Goal: Task Accomplishment & Management: Complete application form

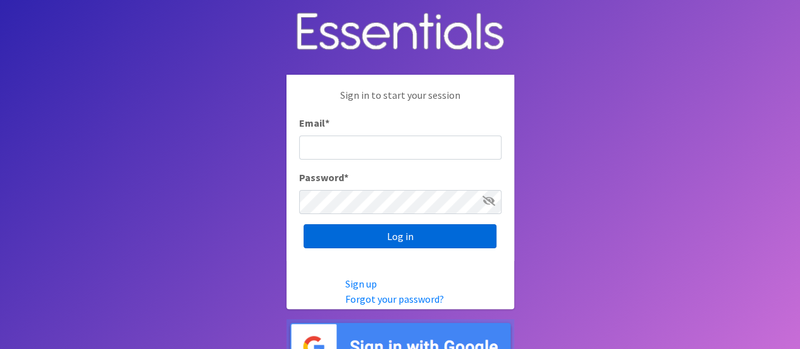
type input "melissa@cnydiaperbank.org"
click at [414, 238] on input "Log in" at bounding box center [400, 236] width 193 height 24
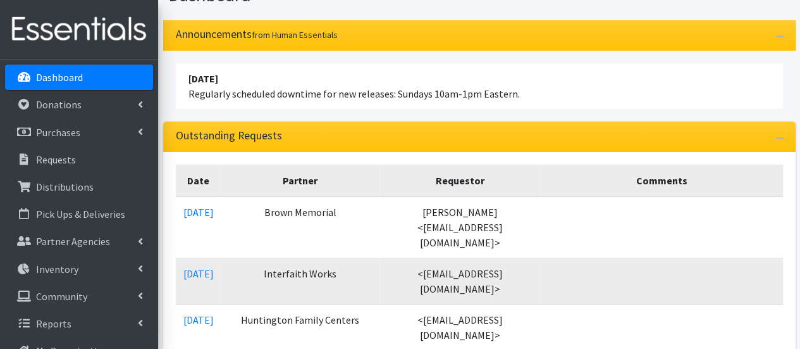
scroll to position [127, 0]
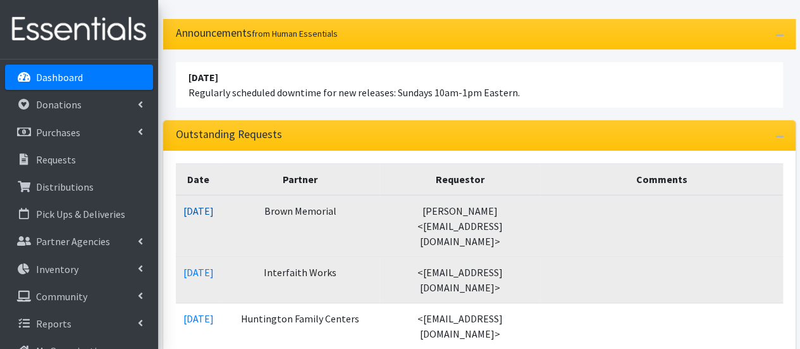
click at [214, 209] on link "10/02/2025" at bounding box center [199, 210] width 30 height 13
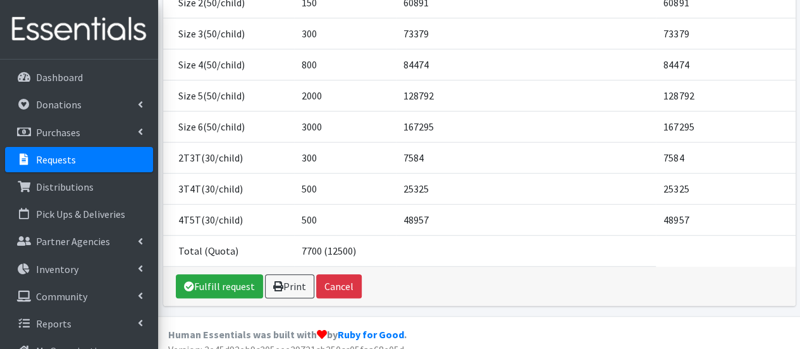
scroll to position [285, 0]
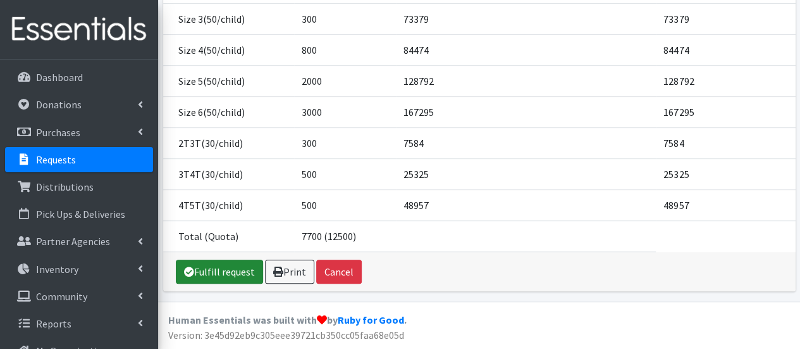
click at [230, 276] on link "Fulfill request" at bounding box center [219, 271] width 87 height 24
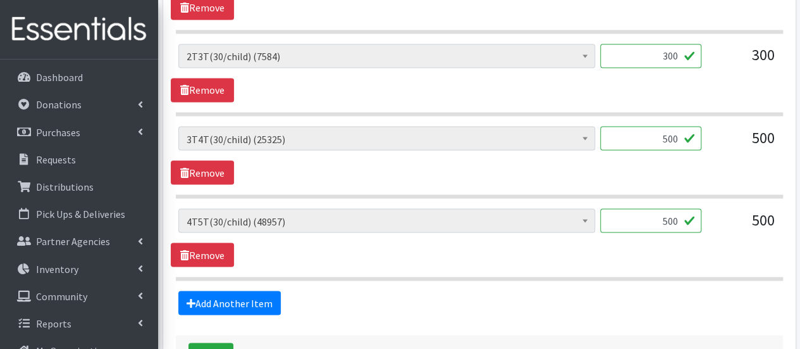
scroll to position [1093, 0]
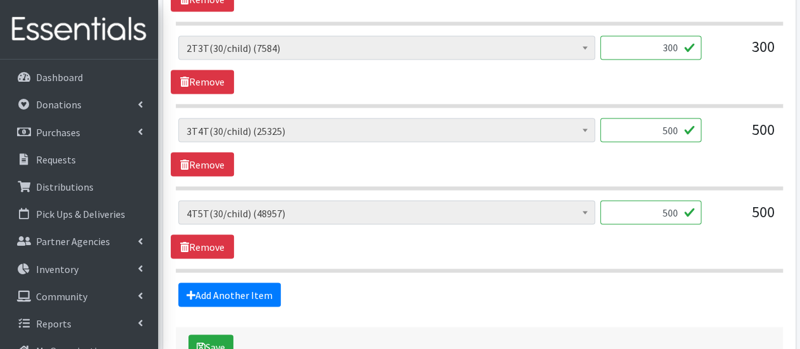
click at [671, 129] on input "500" at bounding box center [651, 130] width 101 height 24
type input "510"
click at [673, 206] on input "500" at bounding box center [651, 212] width 101 height 24
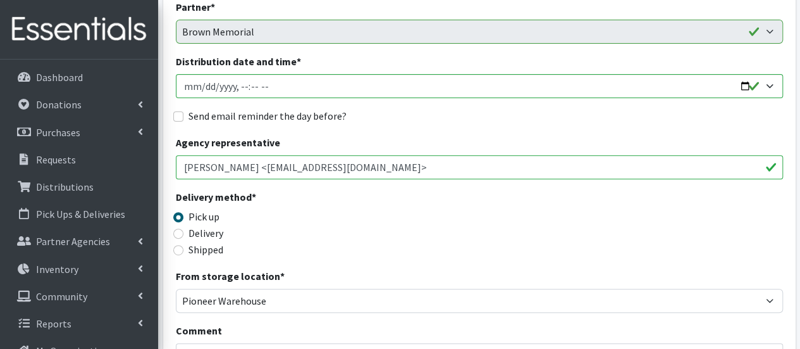
scroll to position [43, 0]
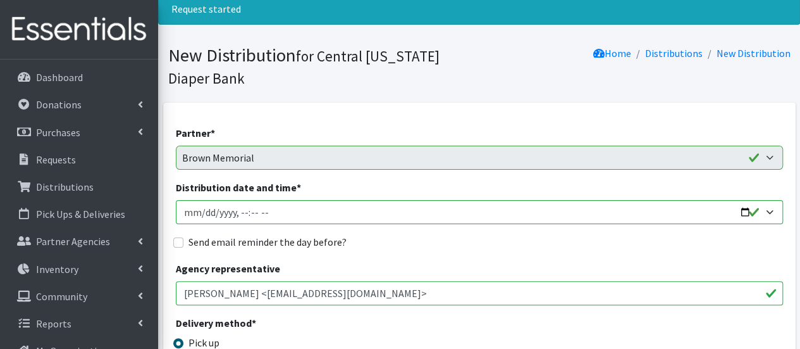
type input "510"
click at [202, 213] on input "Distribution date and time *" at bounding box center [479, 212] width 607 height 24
type input "2025-10-09T22:00"
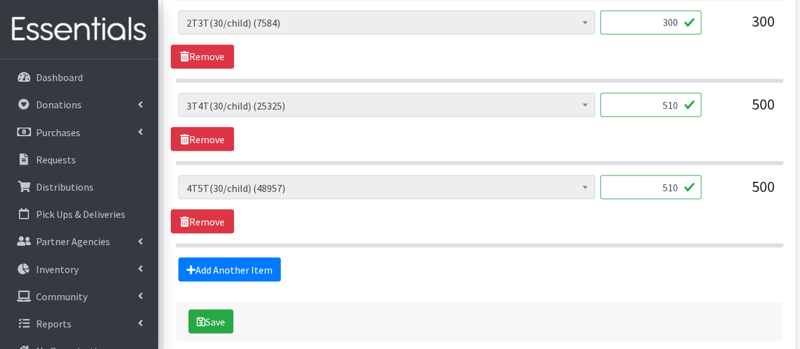
scroll to position [1173, 0]
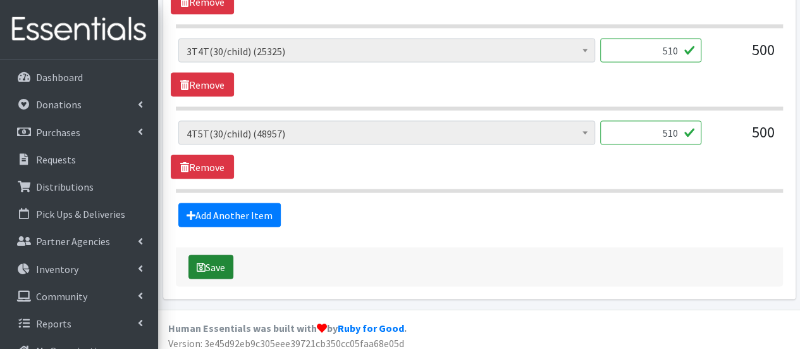
click at [216, 255] on button "Save" at bounding box center [211, 266] width 45 height 24
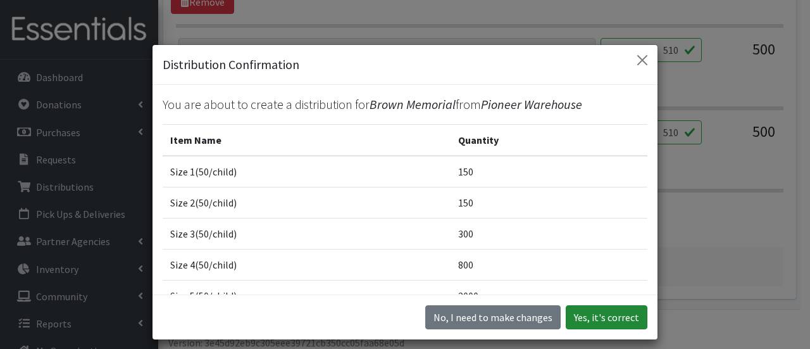
click at [578, 313] on button "Yes, it's correct" at bounding box center [607, 317] width 82 height 24
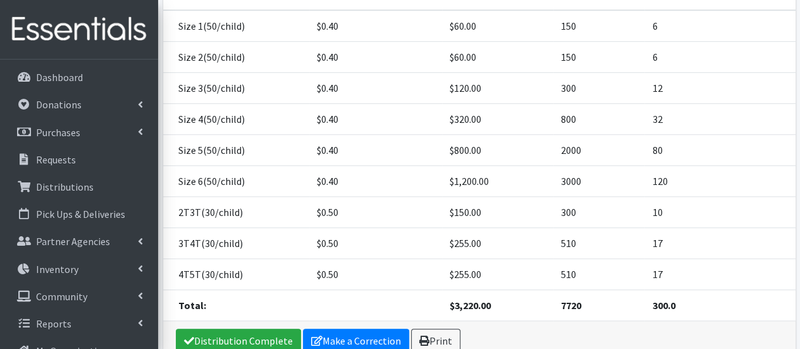
scroll to position [335, 0]
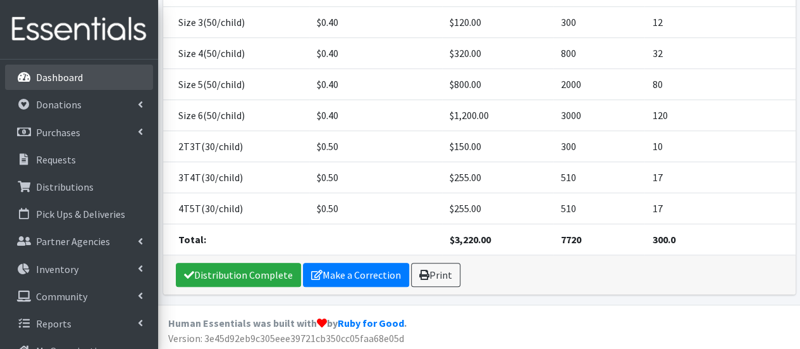
click at [105, 86] on link "Dashboard" at bounding box center [79, 77] width 148 height 25
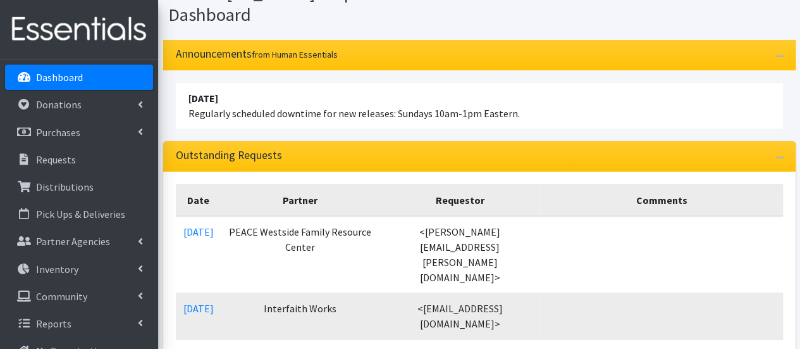
scroll to position [127, 0]
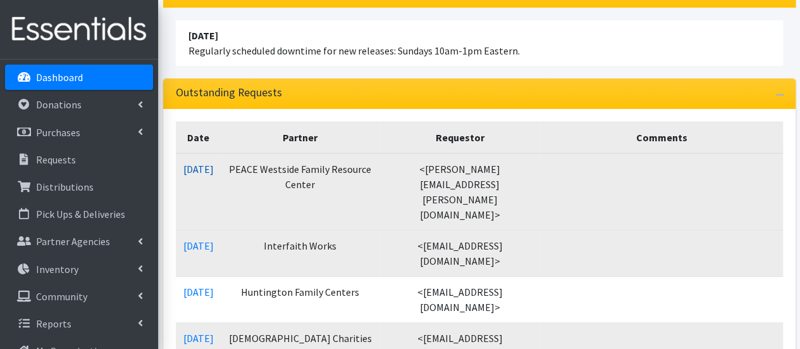
click at [193, 170] on link "10/03/2025" at bounding box center [199, 169] width 30 height 13
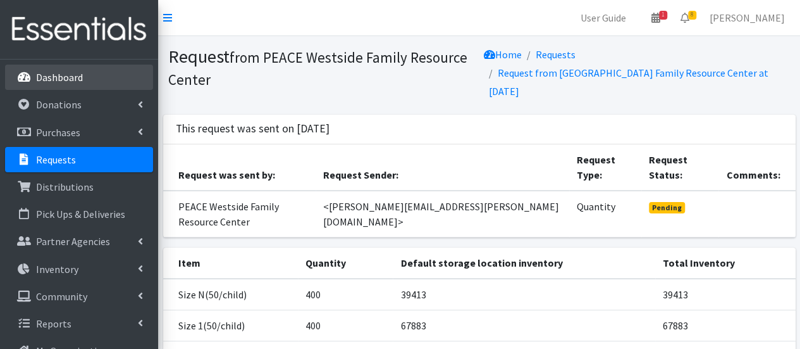
click at [61, 76] on p "Dashboard" at bounding box center [59, 77] width 47 height 13
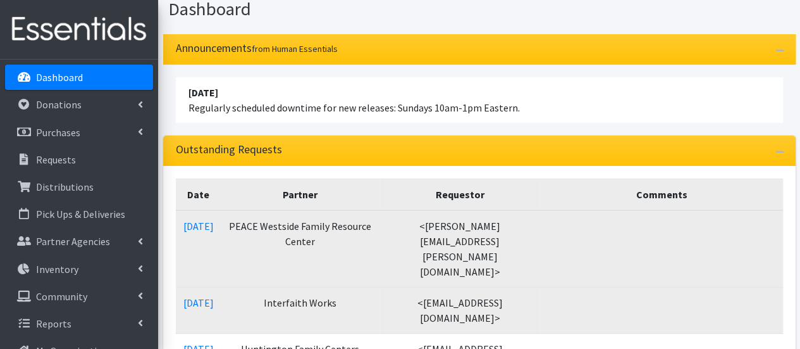
scroll to position [127, 0]
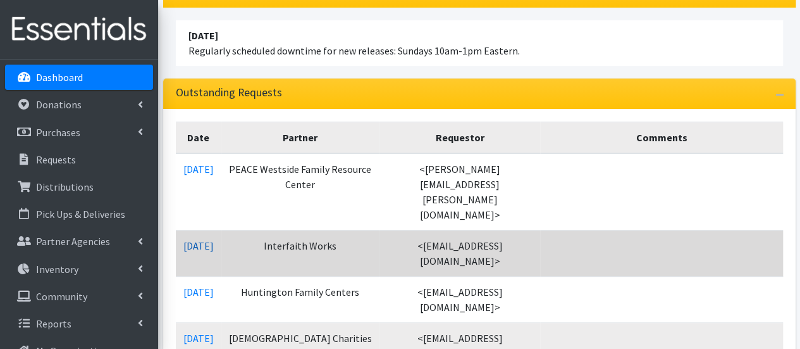
click at [214, 239] on link "[DATE]" at bounding box center [199, 245] width 30 height 13
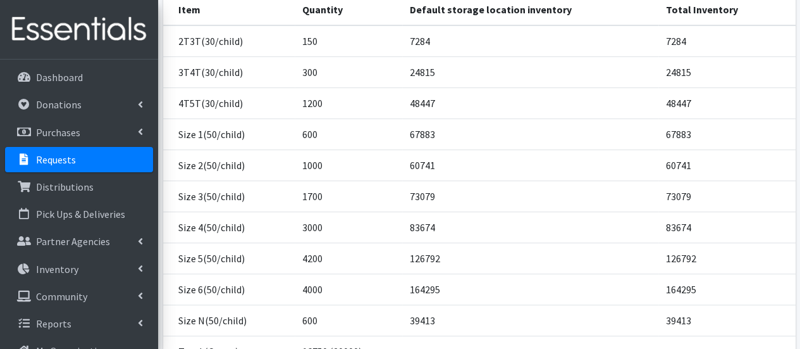
scroll to position [316, 0]
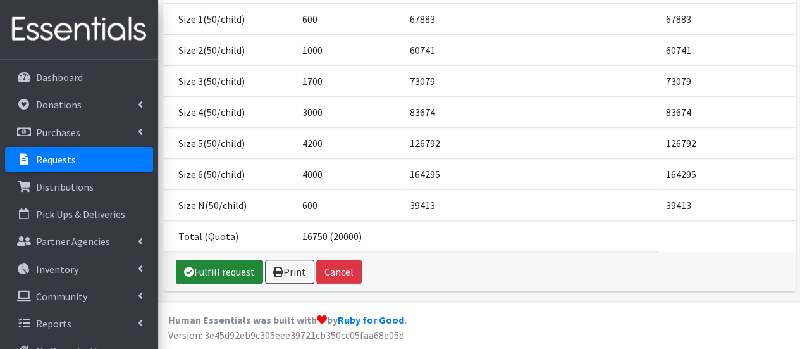
click at [223, 274] on link "Fulfill request" at bounding box center [219, 271] width 87 height 24
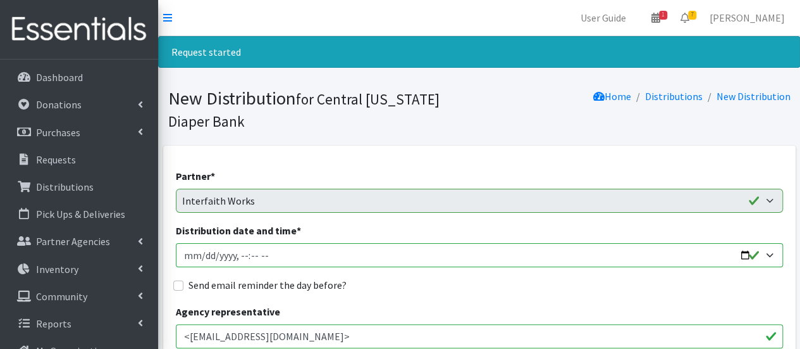
click at [201, 255] on input "Distribution date and time *" at bounding box center [479, 255] width 607 height 24
type input "2025-10-09T09:15"
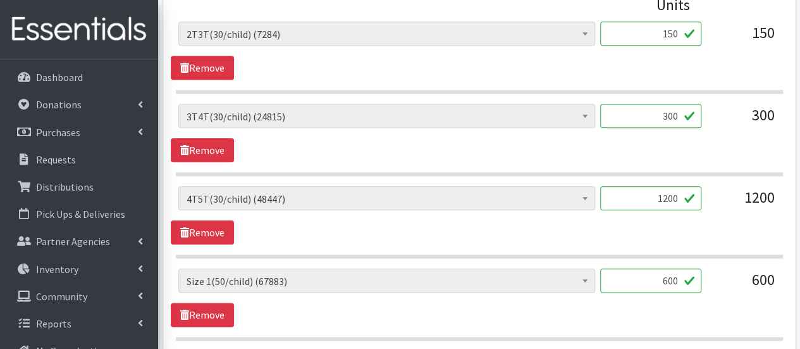
scroll to position [633, 0]
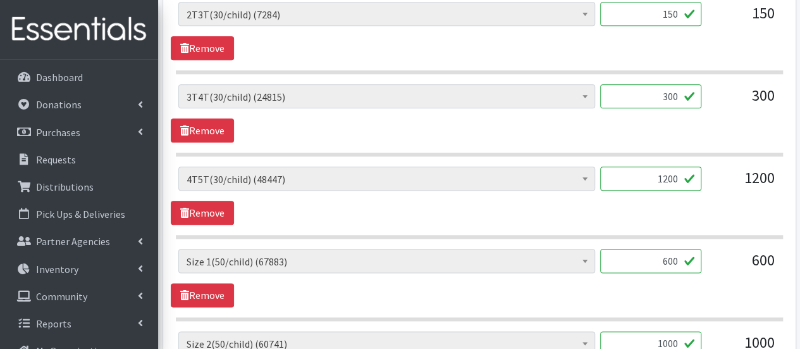
drag, startPoint x: 664, startPoint y: 177, endPoint x: 677, endPoint y: 179, distance: 12.8
click at [677, 179] on input "1200" at bounding box center [651, 178] width 101 height 24
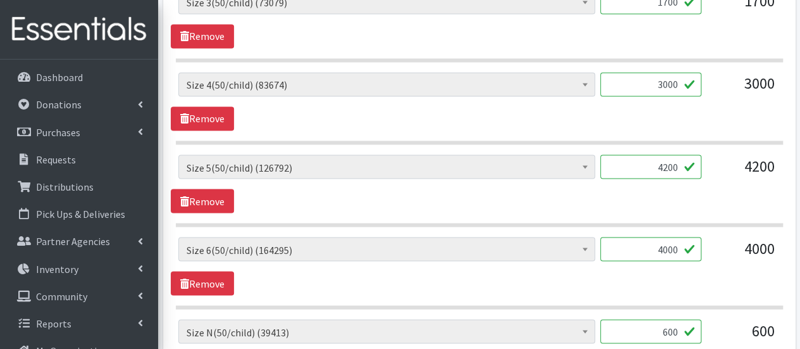
scroll to position [1076, 0]
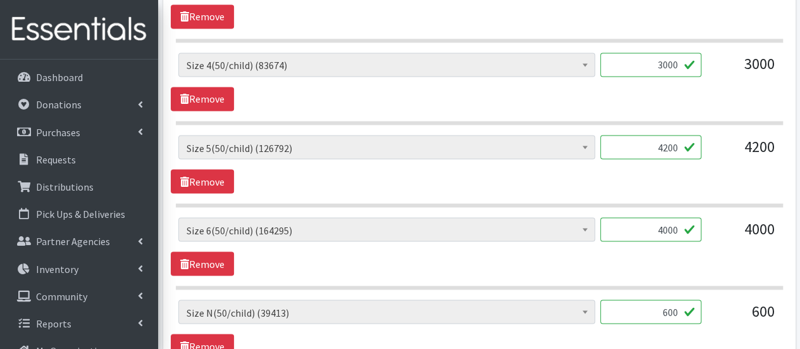
type input "1080"
drag, startPoint x: 659, startPoint y: 140, endPoint x: 688, endPoint y: 140, distance: 29.1
click at [688, 140] on input "4200" at bounding box center [651, 147] width 101 height 24
type input "3000"
drag, startPoint x: 652, startPoint y: 225, endPoint x: 661, endPoint y: 225, distance: 8.9
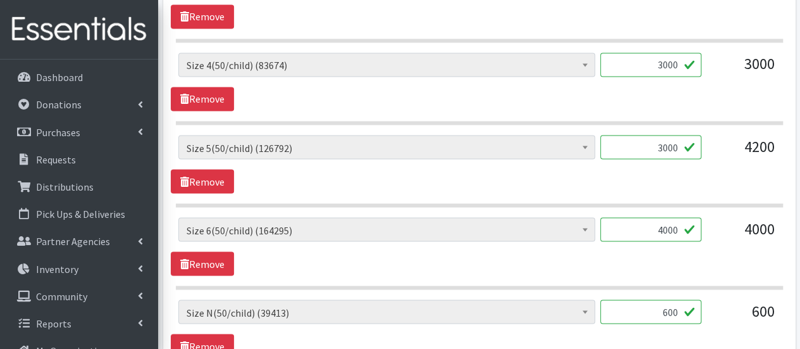
click at [661, 225] on input "4000" at bounding box center [651, 229] width 101 height 24
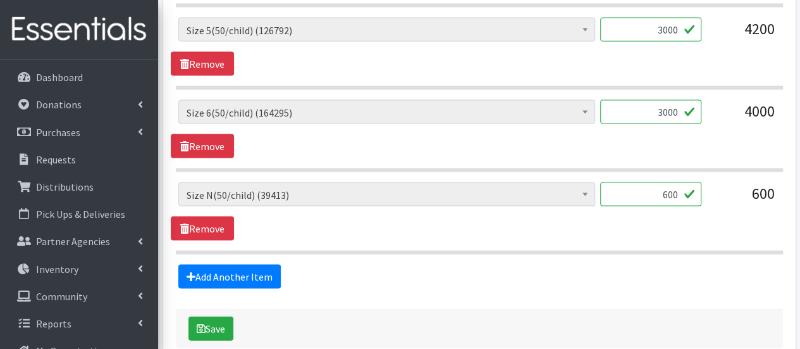
scroll to position [1202, 0]
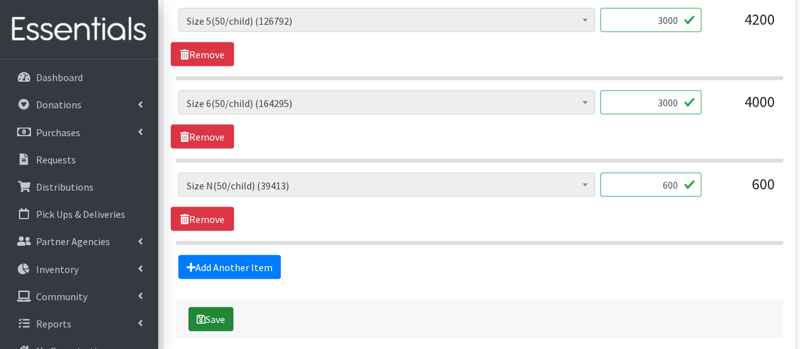
type input "3000"
click at [208, 311] on button "Save" at bounding box center [211, 319] width 45 height 24
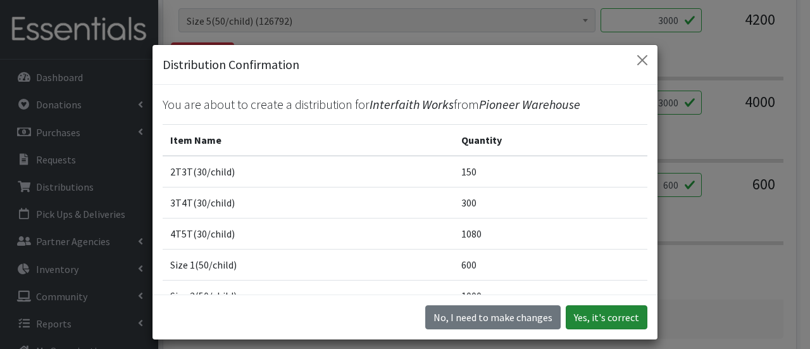
click at [605, 324] on button "Yes, it's correct" at bounding box center [607, 317] width 82 height 24
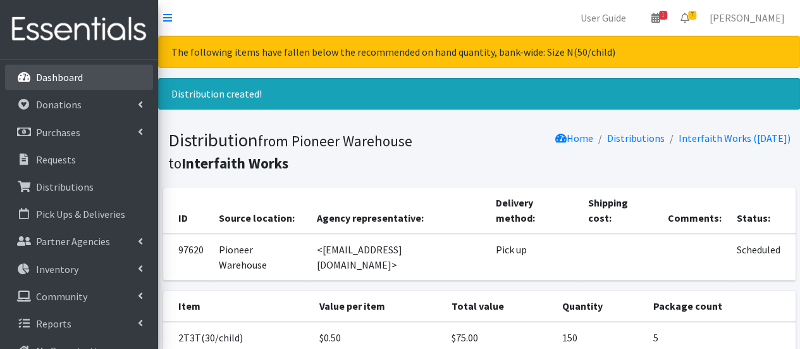
click at [77, 73] on p "Dashboard" at bounding box center [59, 77] width 47 height 13
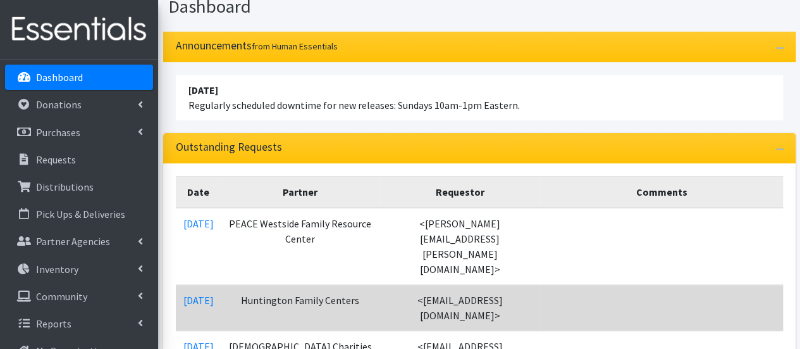
scroll to position [127, 0]
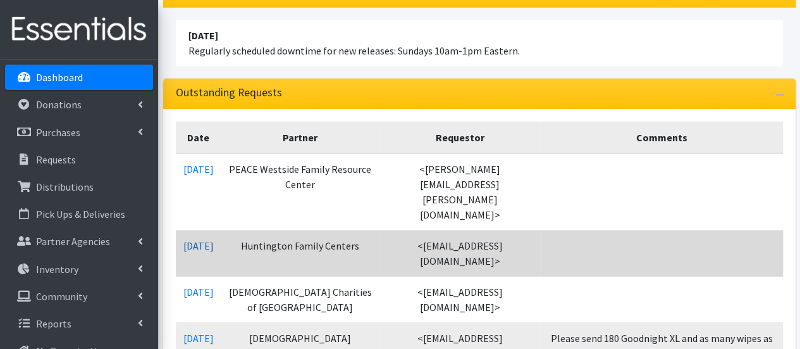
click at [214, 239] on link "10/02/2025" at bounding box center [199, 245] width 30 height 13
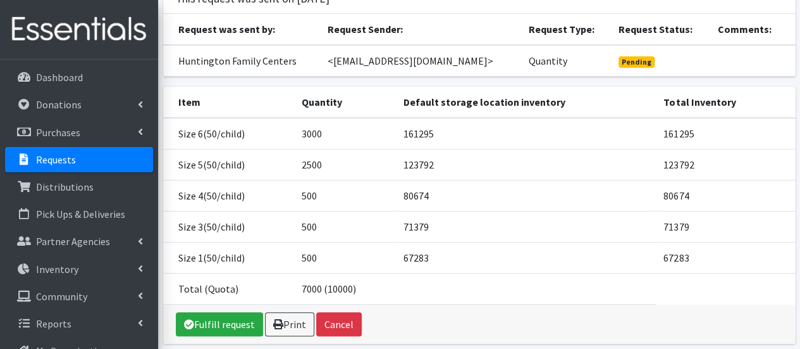
scroll to position [162, 0]
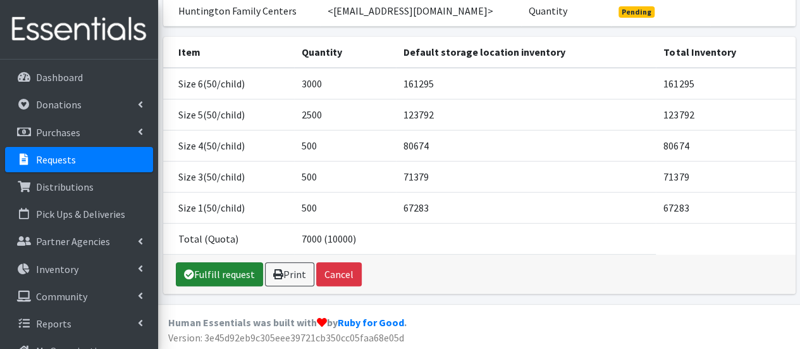
click at [211, 277] on link "Fulfill request" at bounding box center [219, 274] width 87 height 24
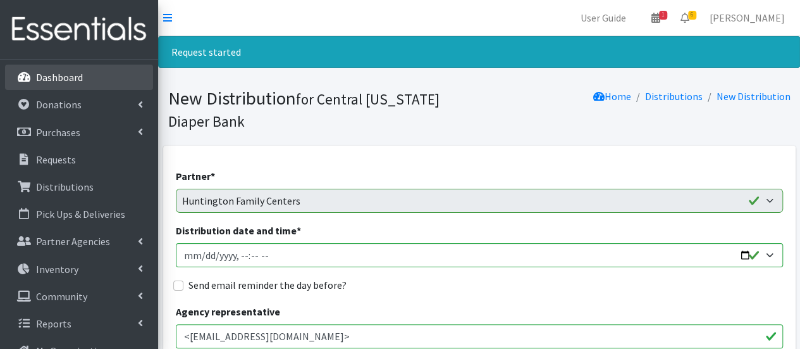
click at [113, 75] on link "Dashboard" at bounding box center [79, 77] width 148 height 25
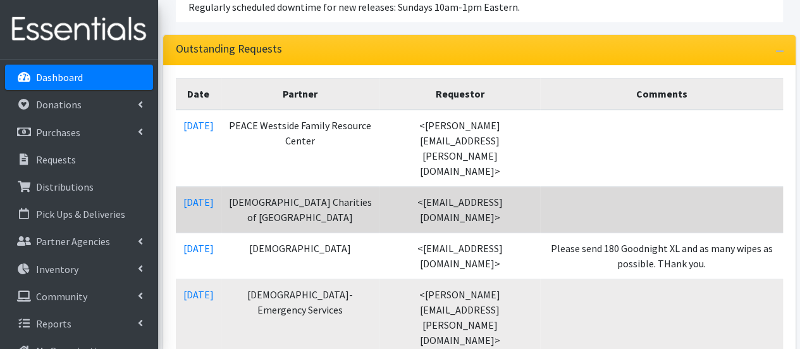
scroll to position [190, 0]
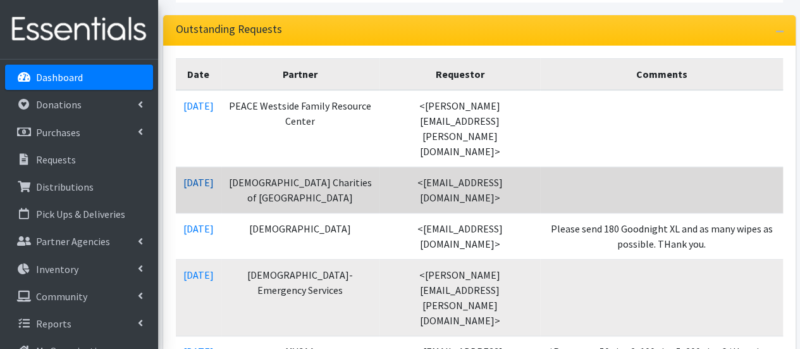
click at [213, 176] on link "[DATE]" at bounding box center [199, 182] width 30 height 13
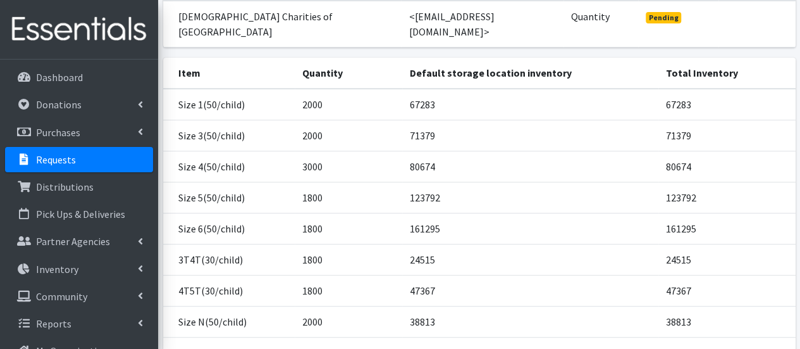
scroll to position [253, 0]
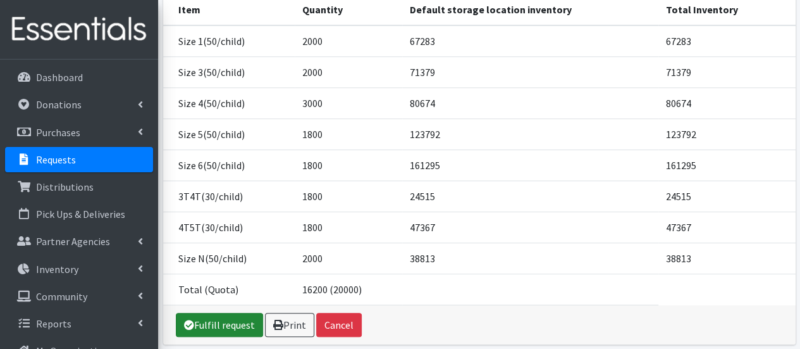
click at [229, 313] on link "Fulfill request" at bounding box center [219, 325] width 87 height 24
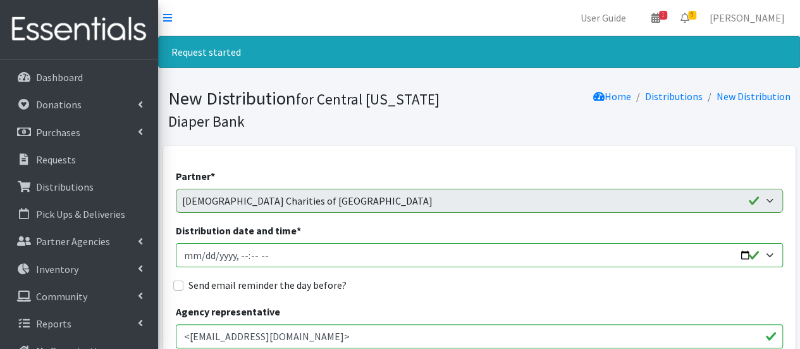
click at [204, 255] on input "Distribution date and time *" at bounding box center [479, 255] width 607 height 24
type input "2025-10-07T10:00"
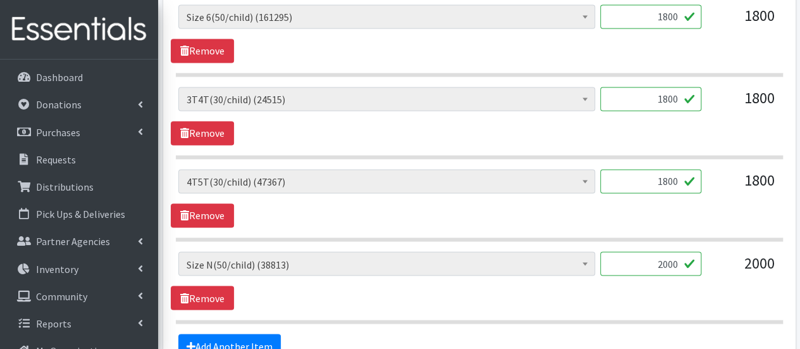
scroll to position [1012, 0]
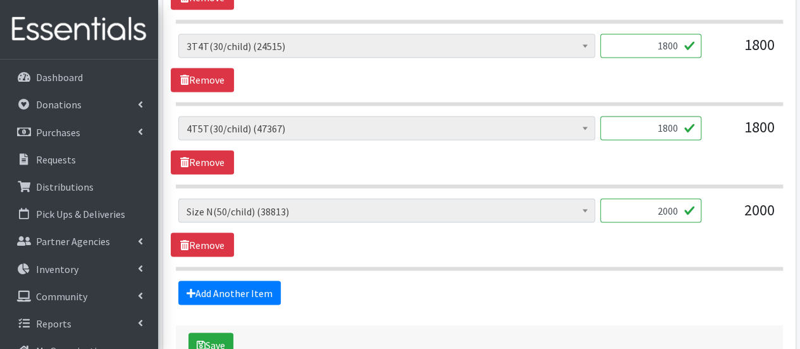
drag, startPoint x: 663, startPoint y: 43, endPoint x: 679, endPoint y: 41, distance: 15.9
click at [679, 41] on input "1800" at bounding box center [651, 46] width 101 height 24
type input "1080"
drag, startPoint x: 662, startPoint y: 123, endPoint x: 688, endPoint y: 125, distance: 26.6
click at [688, 125] on input "1800" at bounding box center [651, 128] width 101 height 24
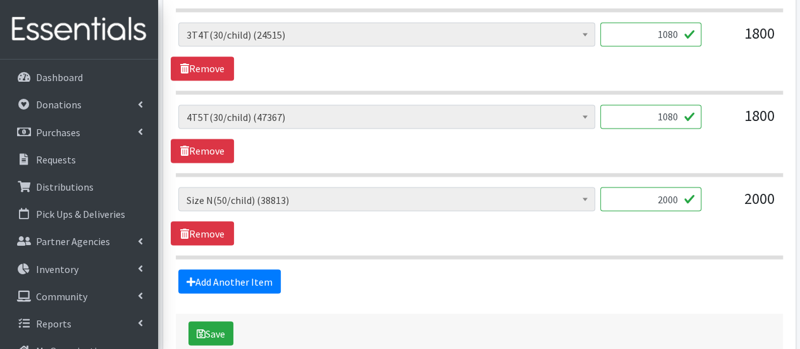
scroll to position [1091, 0]
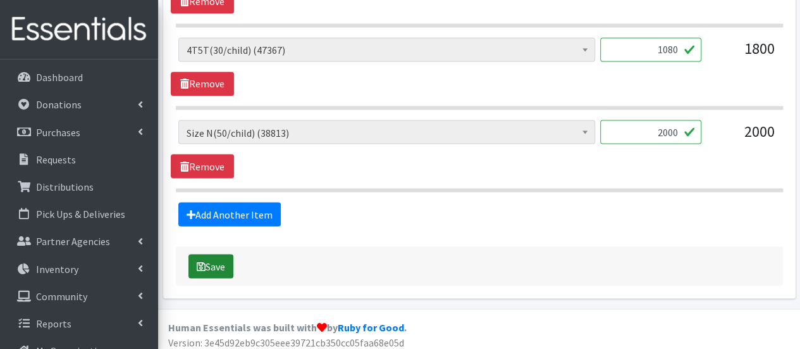
type input "1080"
click at [213, 265] on button "Save" at bounding box center [211, 266] width 45 height 24
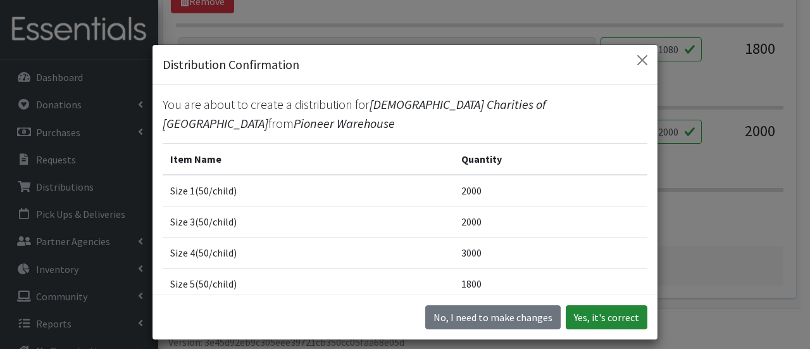
click at [597, 320] on button "Yes, it's correct" at bounding box center [607, 317] width 82 height 24
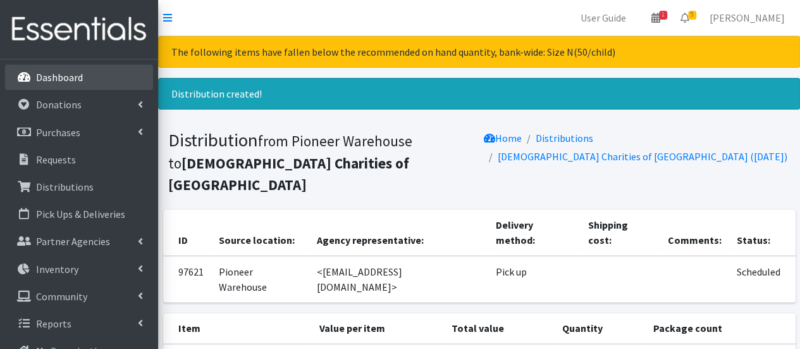
click at [57, 72] on p "Dashboard" at bounding box center [59, 77] width 47 height 13
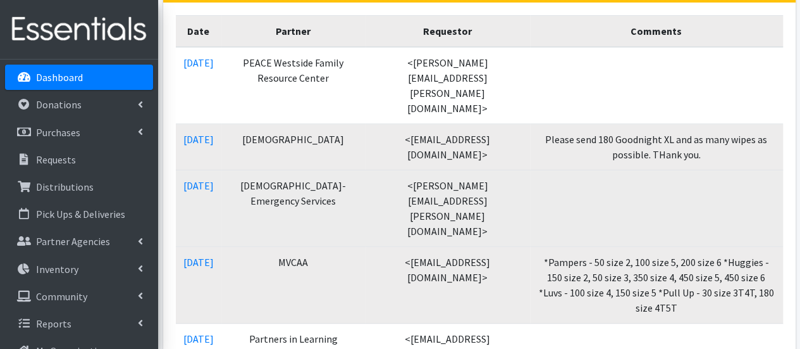
scroll to position [253, 0]
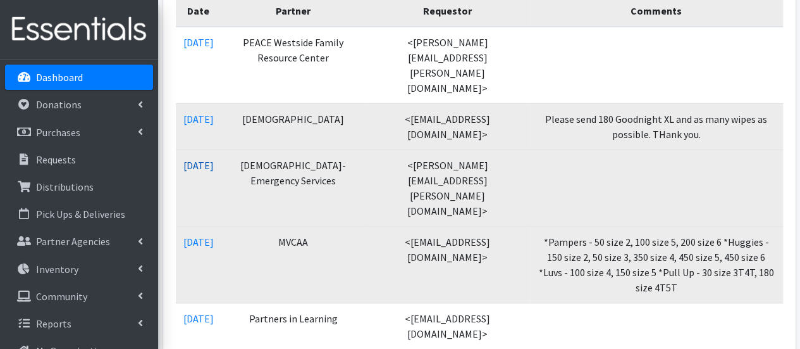
click at [214, 159] on link "[DATE]" at bounding box center [199, 165] width 30 height 13
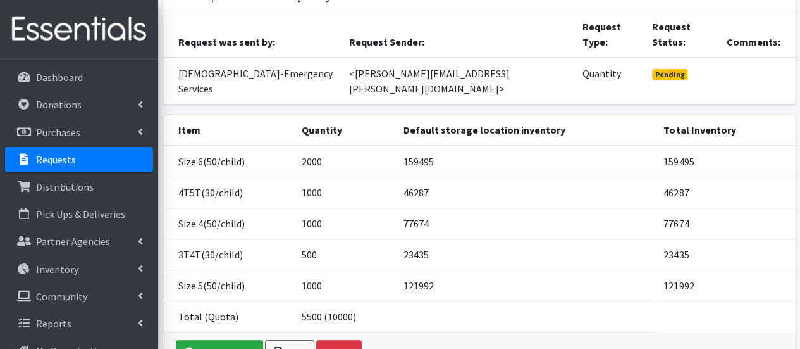
scroll to position [169, 0]
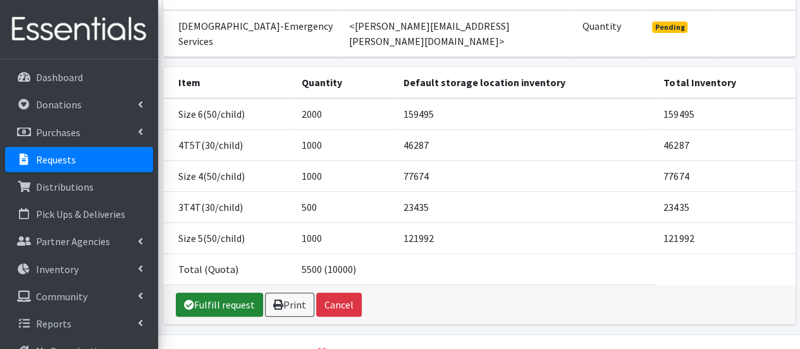
click at [221, 292] on link "Fulfill request" at bounding box center [219, 304] width 87 height 24
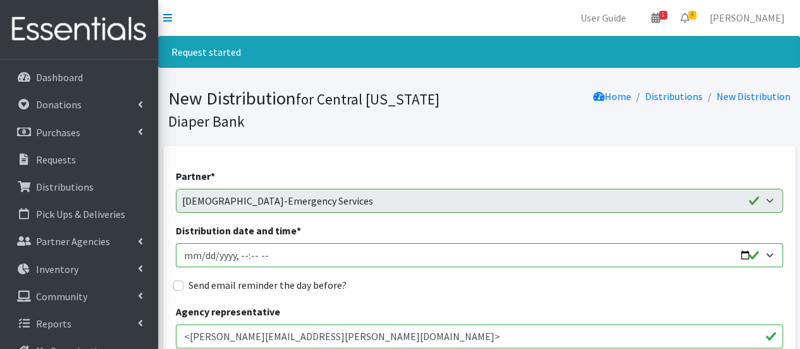
click at [205, 252] on input "Distribution date and time *" at bounding box center [479, 255] width 607 height 24
type input "2025-10-08T10:30"
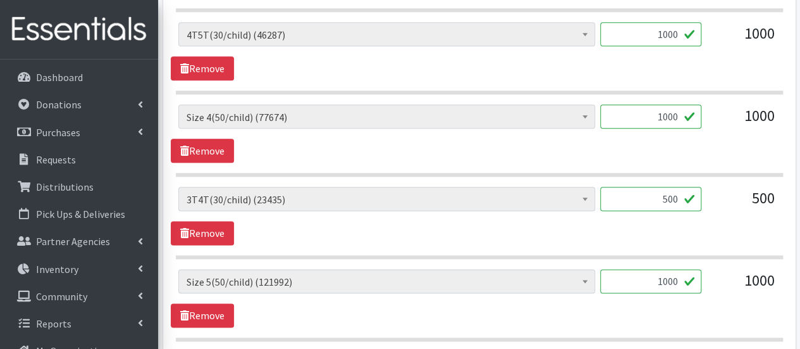
scroll to position [696, 0]
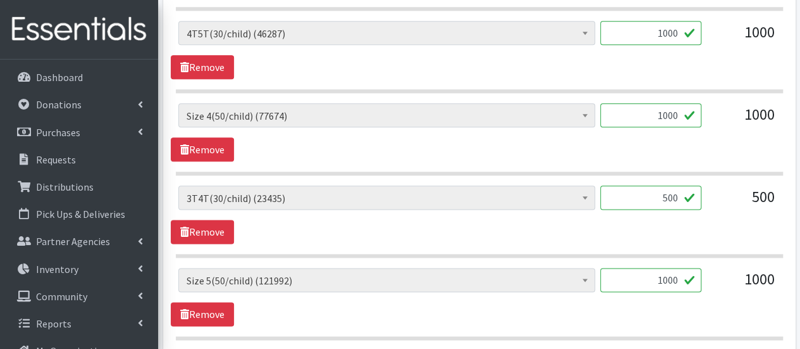
click at [673, 193] on input "500" at bounding box center [651, 197] width 101 height 24
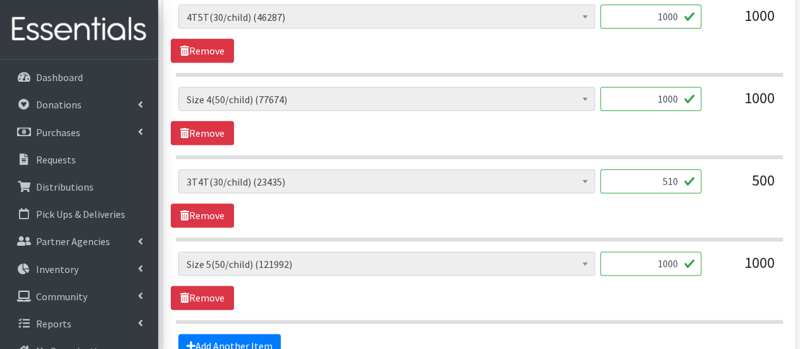
scroll to position [823, 0]
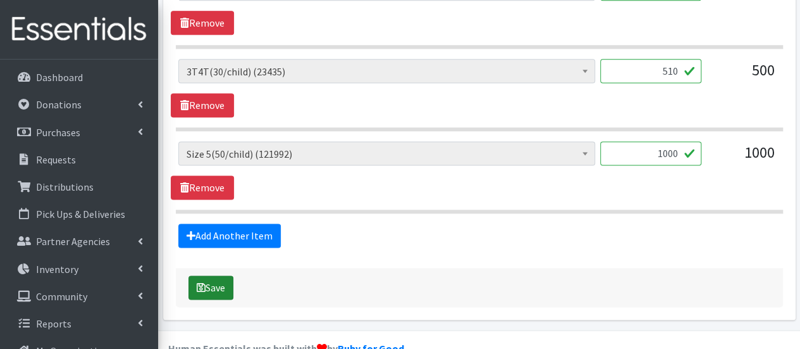
type input "510"
click at [215, 283] on button "Save" at bounding box center [211, 287] width 45 height 24
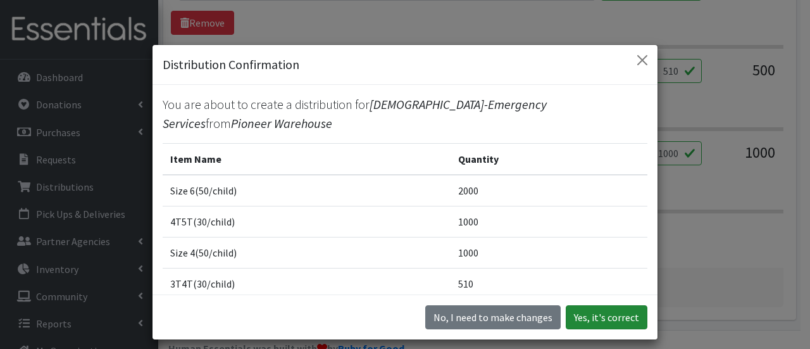
click at [575, 313] on button "Yes, it's correct" at bounding box center [607, 317] width 82 height 24
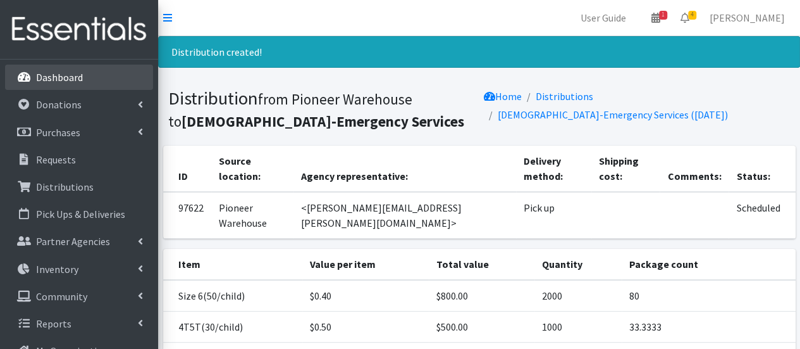
click at [63, 73] on p "Dashboard" at bounding box center [59, 77] width 47 height 13
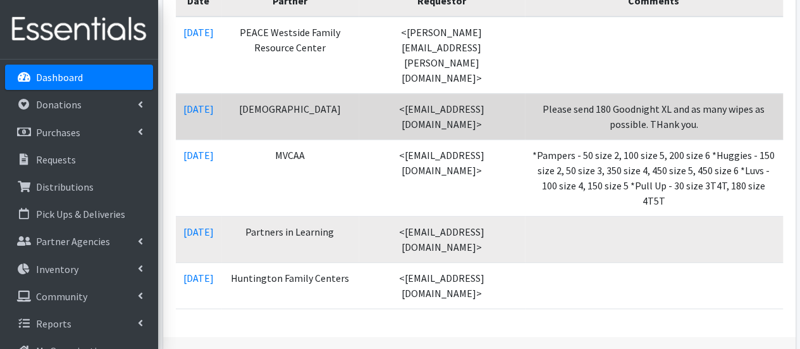
scroll to position [190, 0]
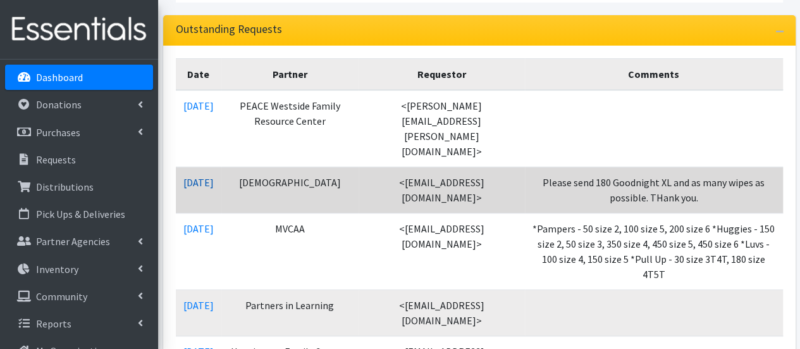
click at [200, 176] on link "[DATE]" at bounding box center [199, 182] width 30 height 13
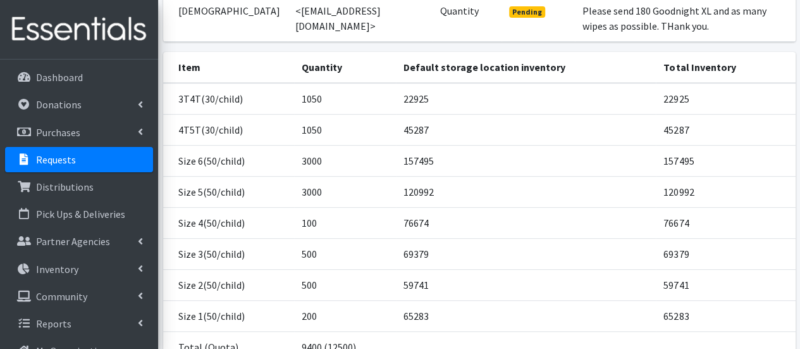
scroll to position [253, 0]
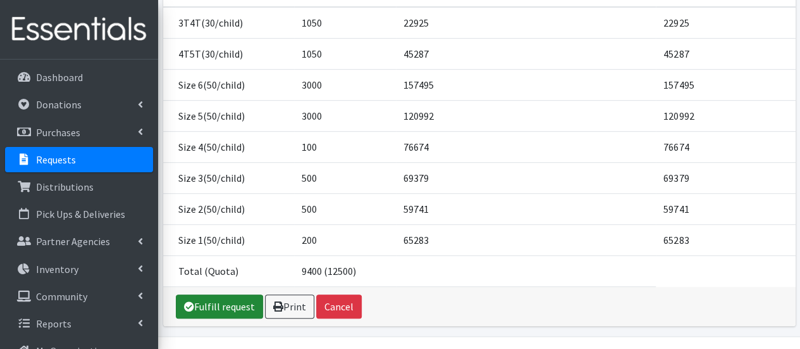
click at [220, 299] on link "Fulfill request" at bounding box center [219, 306] width 87 height 24
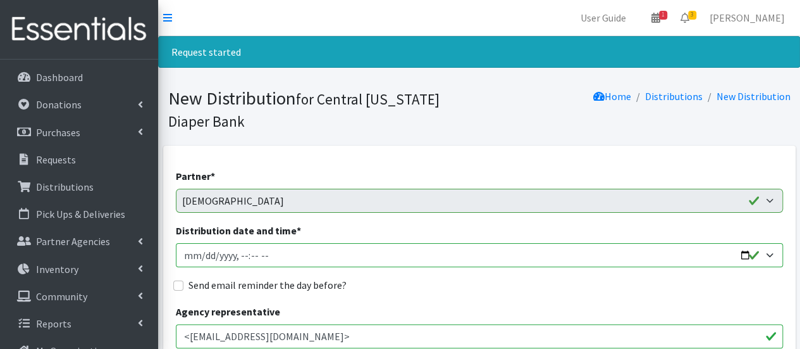
click at [205, 253] on input "Distribution date and time *" at bounding box center [479, 255] width 607 height 24
type input "[DATE]T09:15"
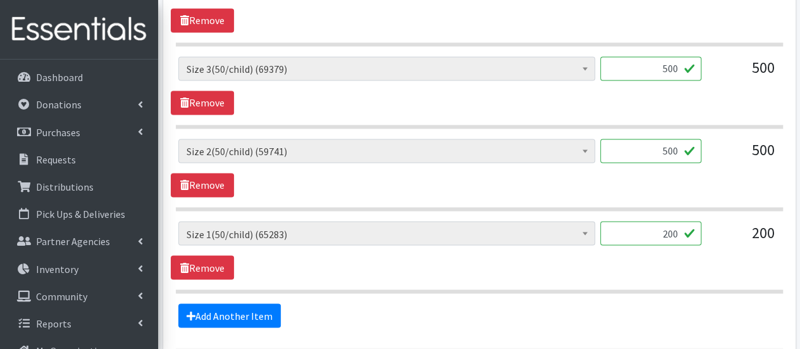
scroll to position [1076, 0]
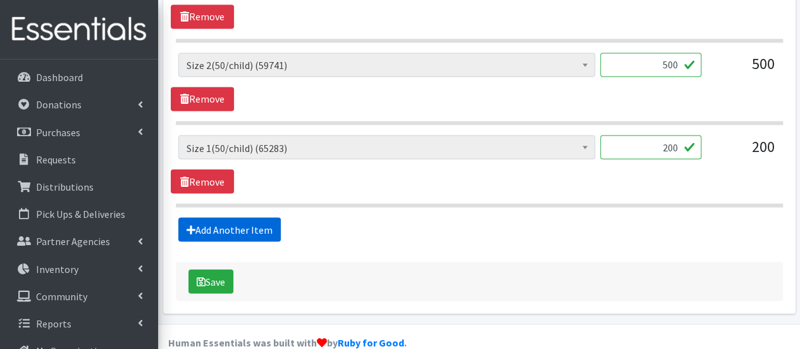
click at [208, 223] on link "Add Another Item" at bounding box center [229, 229] width 103 height 24
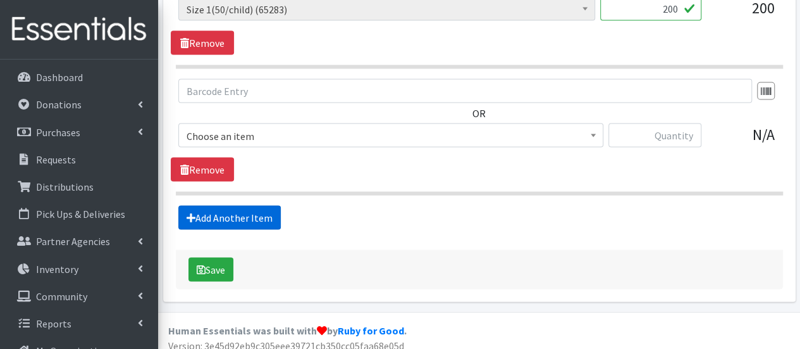
scroll to position [1217, 0]
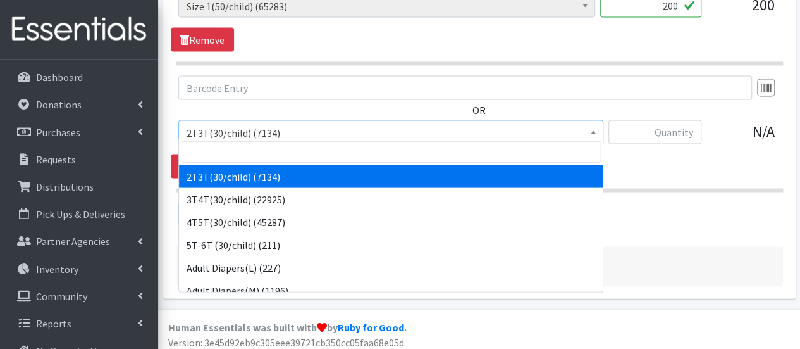
click at [253, 133] on span "2T3T(30/child) (7134)" at bounding box center [391, 133] width 409 height 18
click at [246, 155] on input "search" at bounding box center [391, 152] width 419 height 22
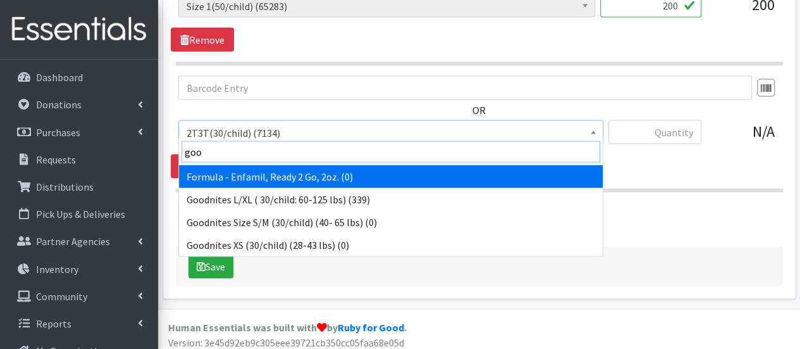
type input "good"
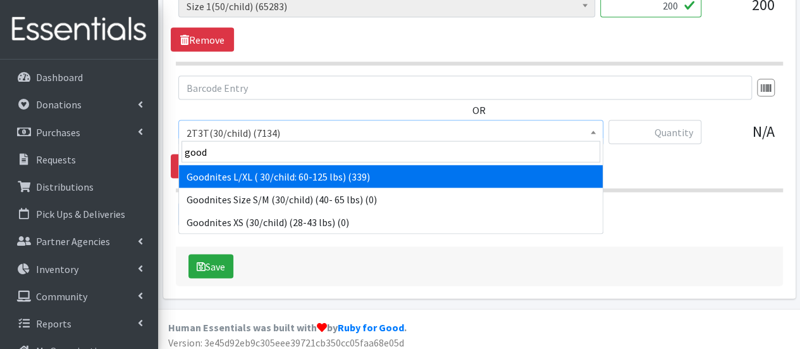
select select "12591"
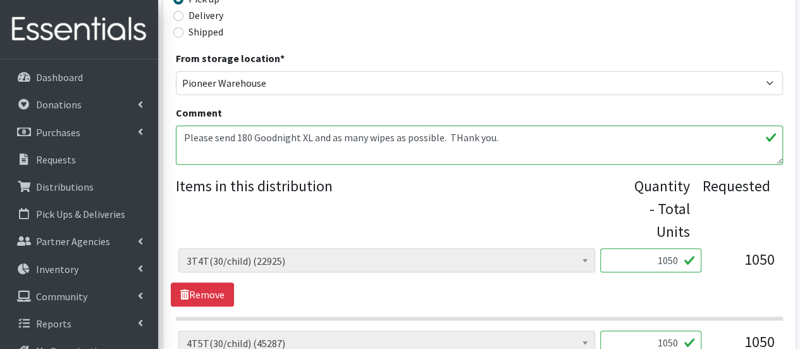
scroll to position [331, 0]
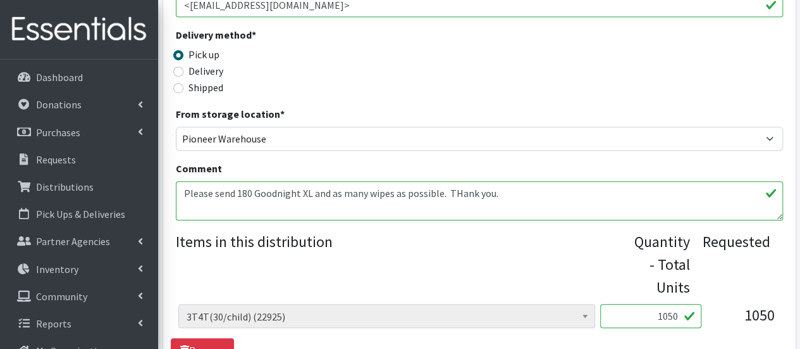
type input "180"
drag, startPoint x: 442, startPoint y: 196, endPoint x: 173, endPoint y: 202, distance: 268.4
type textarea "."
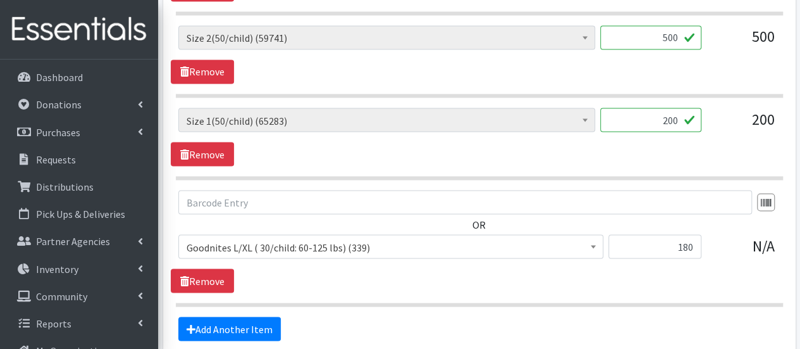
scroll to position [1217, 0]
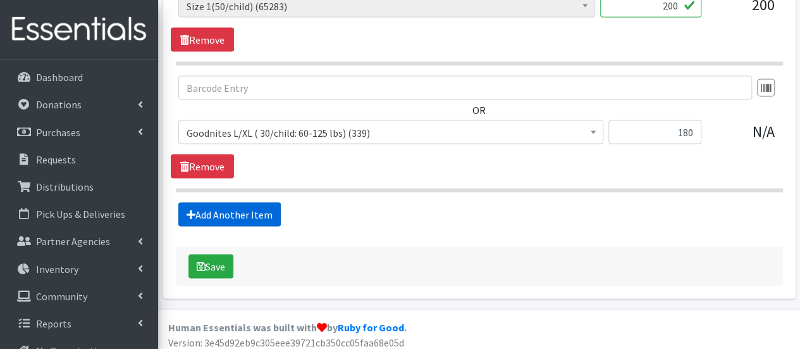
click at [244, 210] on link "Add Another Item" at bounding box center [229, 214] width 103 height 24
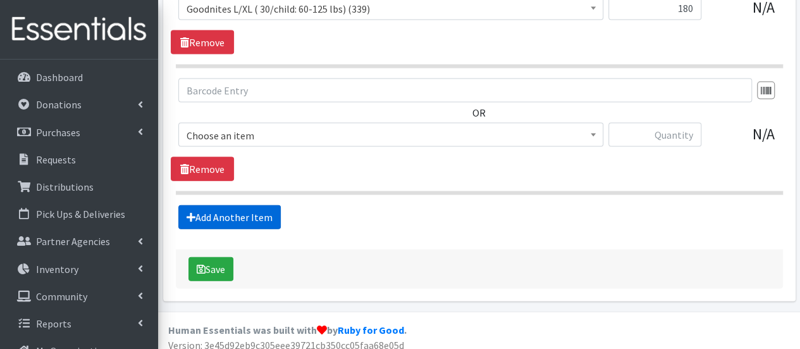
scroll to position [1343, 0]
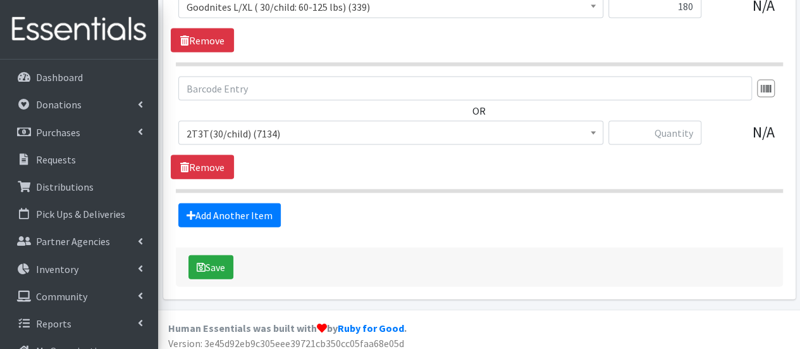
click at [234, 125] on span "2T3T(30/child) (7134)" at bounding box center [391, 134] width 409 height 18
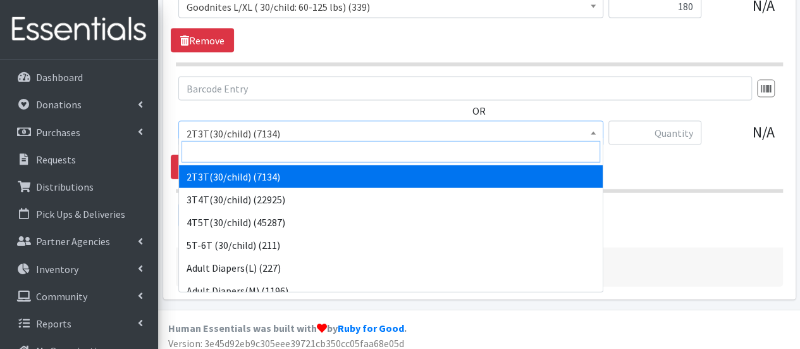
click at [239, 155] on input "search" at bounding box center [391, 152] width 419 height 22
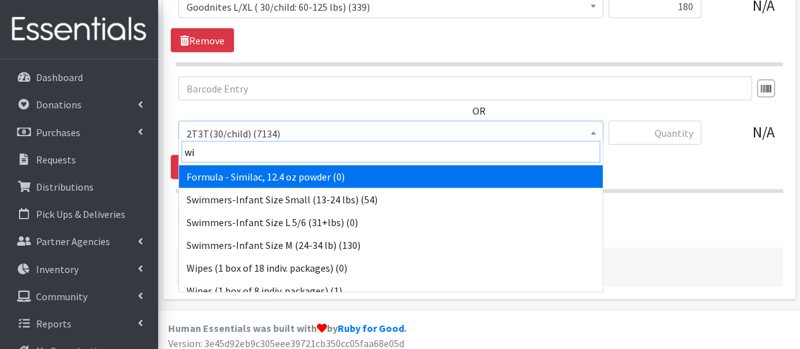
type input "wip"
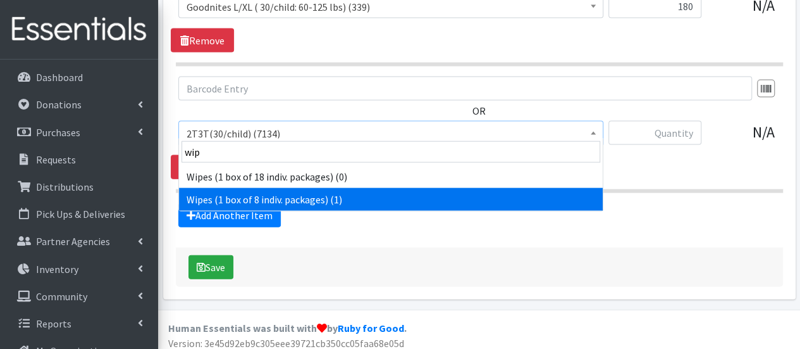
select select "6265"
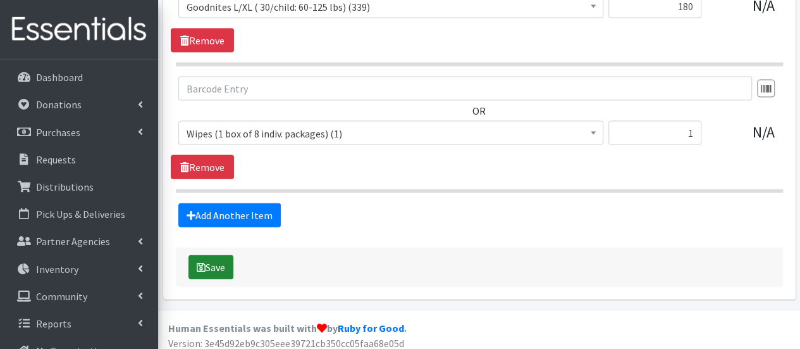
click at [215, 262] on button "Save" at bounding box center [211, 267] width 45 height 24
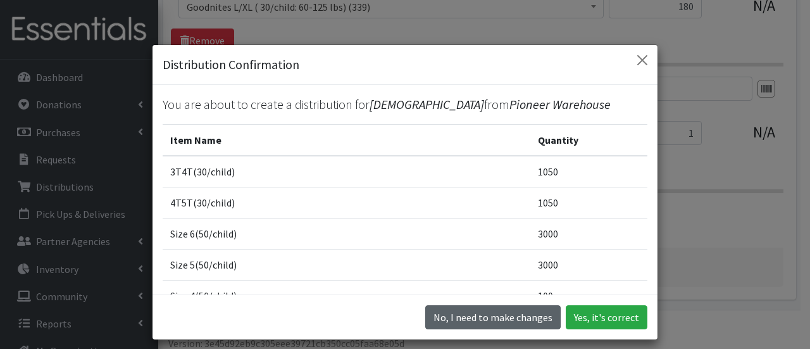
click at [526, 320] on button "No, I need to make changes" at bounding box center [492, 317] width 135 height 24
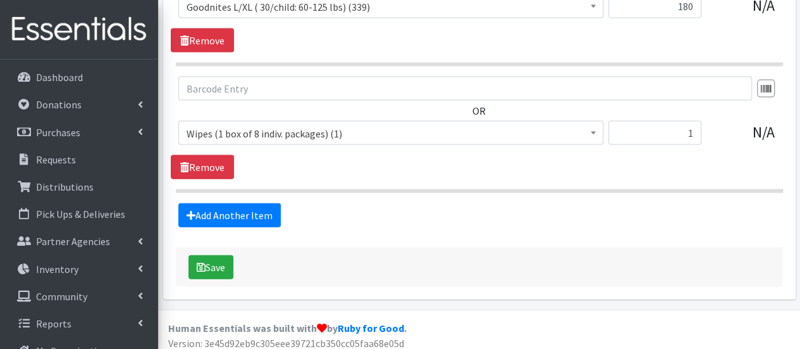
click at [406, 125] on span "Wipes (1 box of 8 indiv. packages) (1)" at bounding box center [391, 134] width 409 height 18
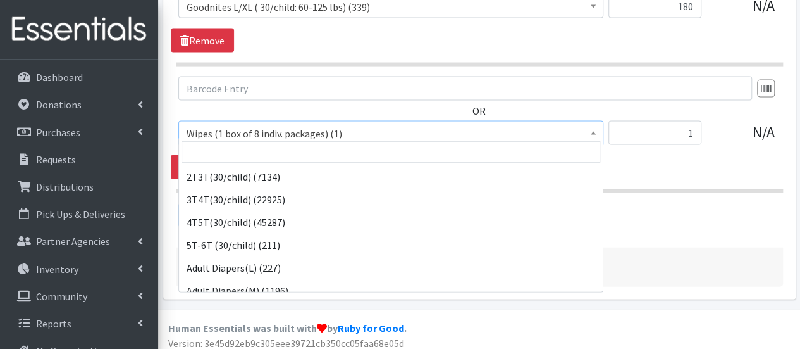
scroll to position [1093, 0]
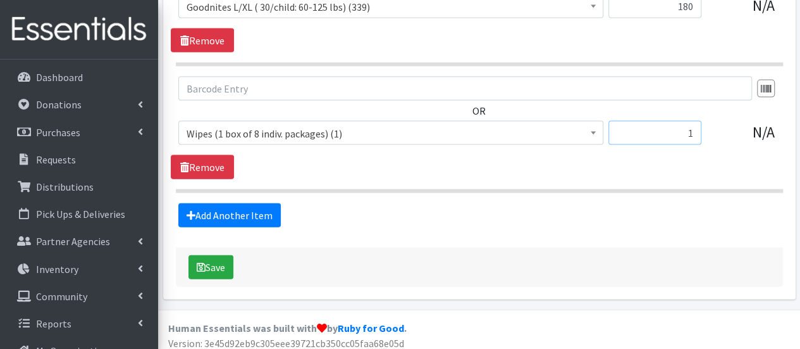
drag, startPoint x: 659, startPoint y: 128, endPoint x: 696, endPoint y: 128, distance: 36.7
click at [696, 128] on input "1" at bounding box center [655, 133] width 93 height 24
type input "3"
click at [204, 264] on icon "submit" at bounding box center [201, 267] width 9 height 10
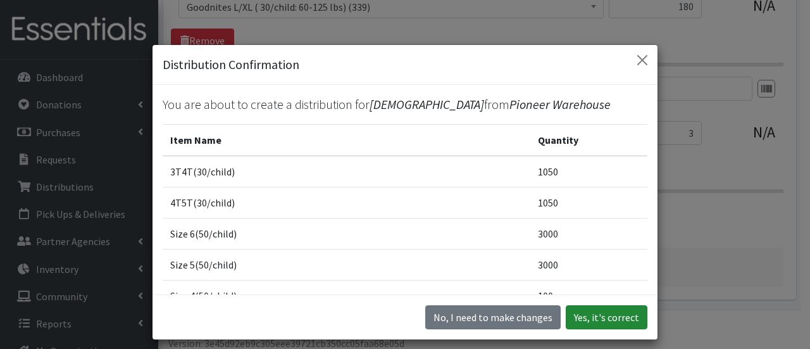
click at [593, 311] on button "Yes, it's correct" at bounding box center [607, 317] width 82 height 24
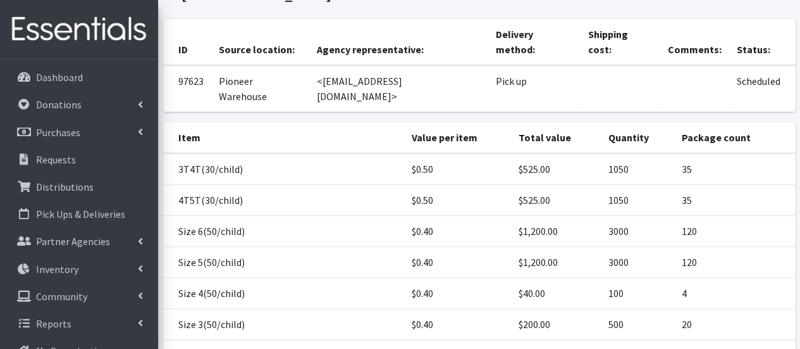
scroll to position [316, 0]
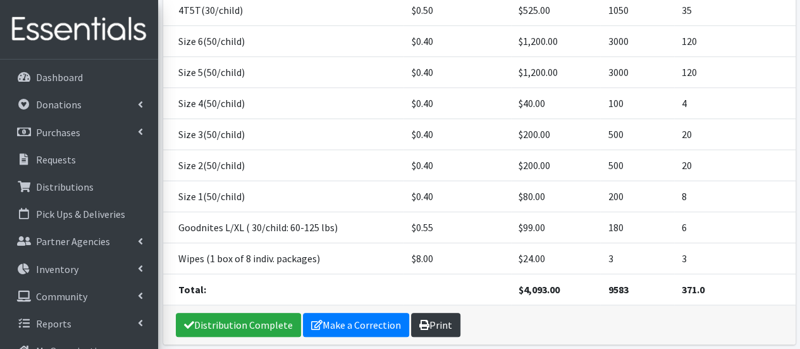
click at [427, 313] on link "Print" at bounding box center [435, 325] width 49 height 24
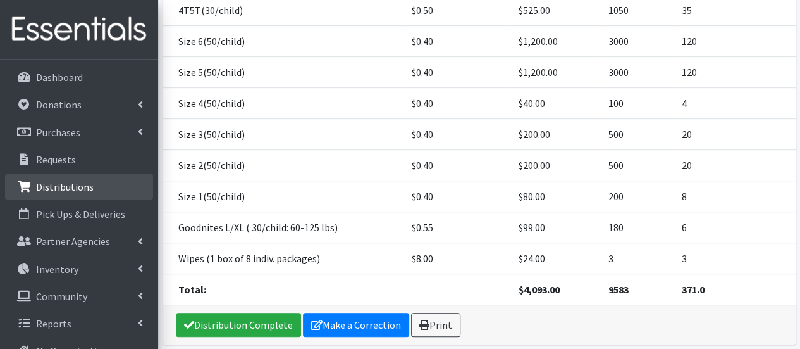
click at [84, 188] on p "Distributions" at bounding box center [65, 186] width 58 height 13
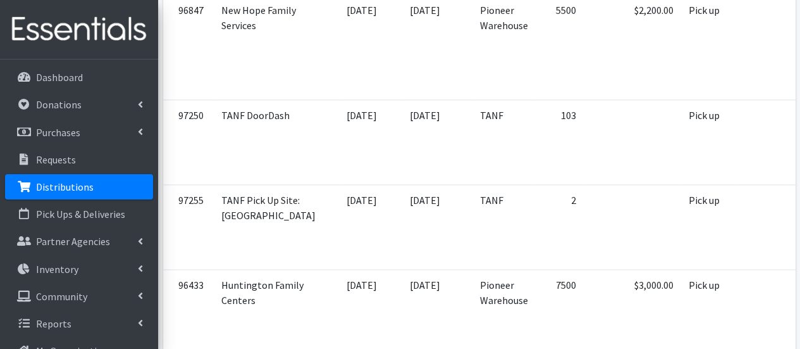
scroll to position [3227, 0]
click at [90, 87] on link "Dashboard" at bounding box center [79, 77] width 148 height 25
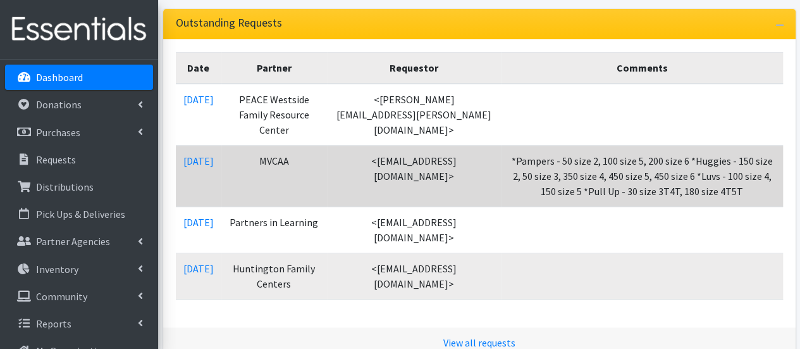
scroll to position [253, 0]
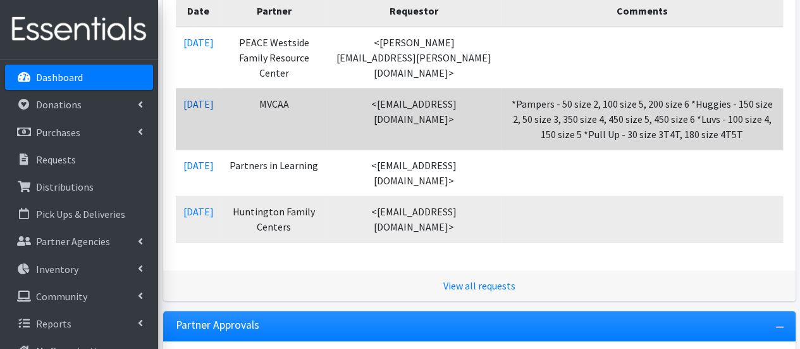
click at [210, 107] on link "[DATE]" at bounding box center [199, 103] width 30 height 13
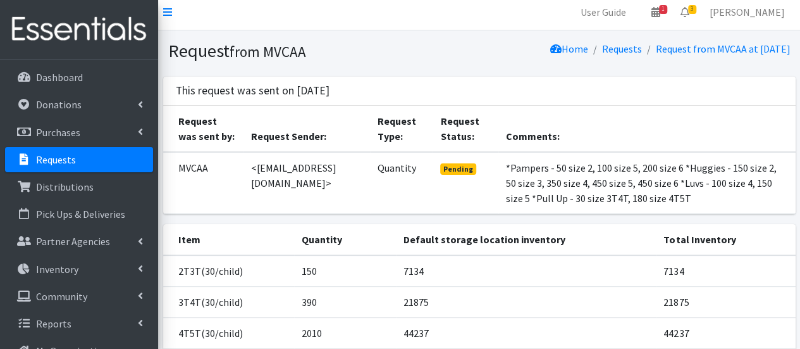
scroll to position [253, 0]
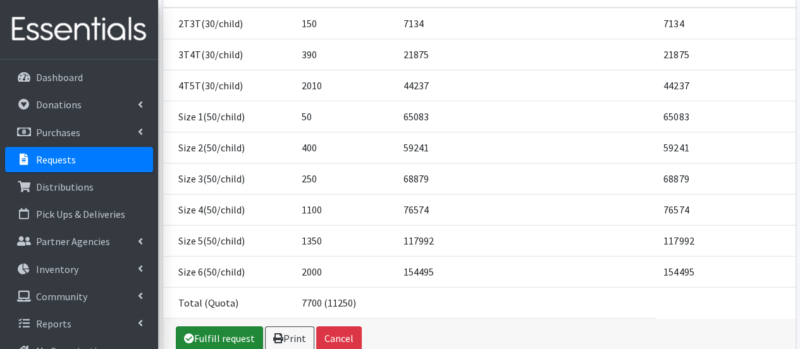
click at [212, 333] on link "Fulfill request" at bounding box center [219, 338] width 87 height 24
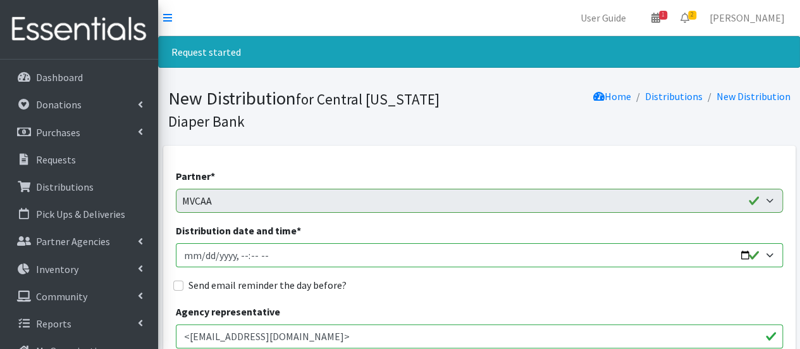
click at [202, 256] on input "Distribution date and time *" at bounding box center [479, 255] width 607 height 24
click at [251, 255] on input "Distribution date and time *" at bounding box center [479, 255] width 607 height 24
type input "[DATE]T09:30"
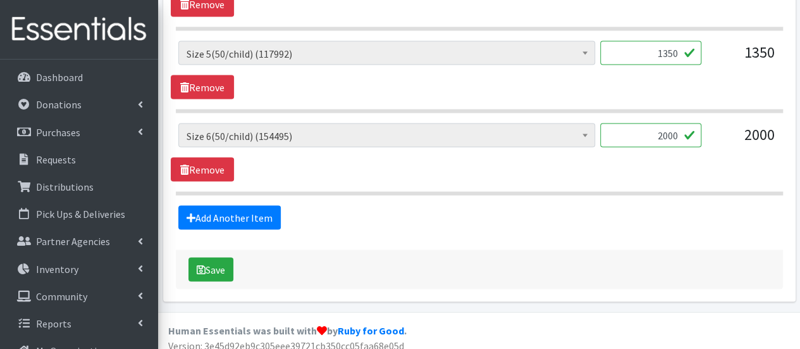
scroll to position [1173, 0]
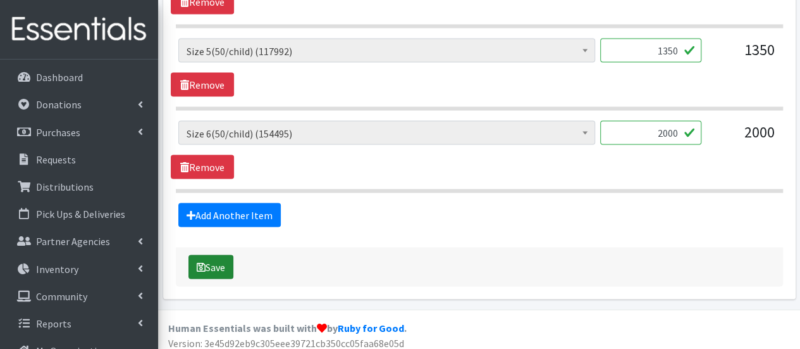
click at [222, 261] on button "Save" at bounding box center [211, 266] width 45 height 24
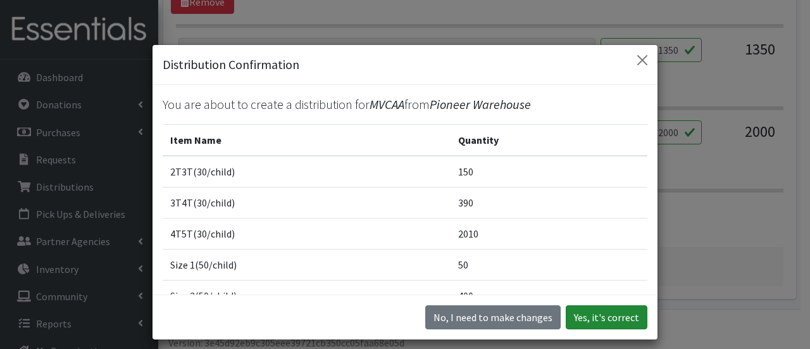
click at [585, 317] on button "Yes, it's correct" at bounding box center [607, 317] width 82 height 24
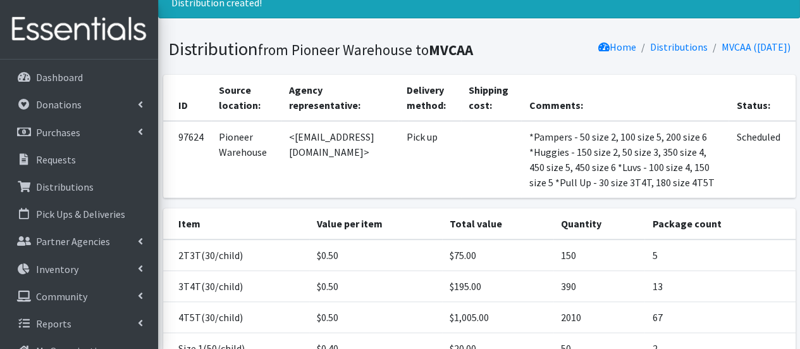
scroll to position [49, 0]
